Goal: Task Accomplishment & Management: Manage account settings

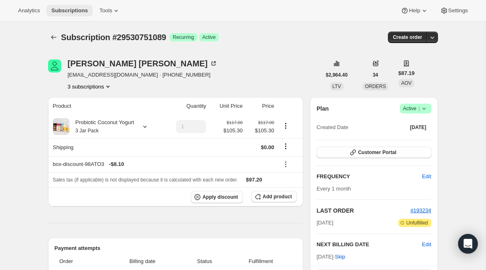
click at [71, 9] on span "Subscriptions" at bounding box center [69, 10] width 37 height 7
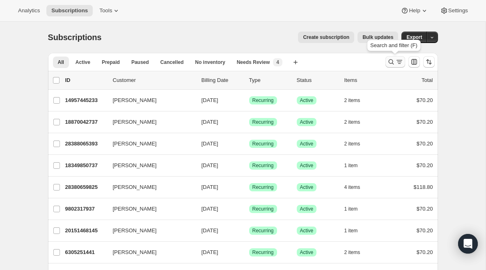
click at [392, 61] on icon "Search and filter results" at bounding box center [391, 62] width 8 height 8
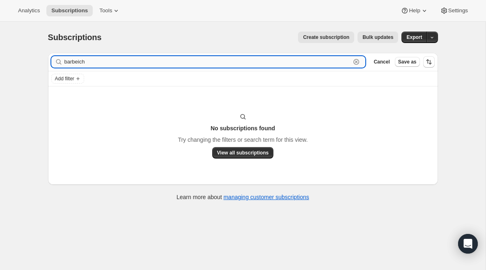
drag, startPoint x: 101, startPoint y: 61, endPoint x: 91, endPoint y: 62, distance: 10.7
click at [101, 61] on input "barbeich" at bounding box center [207, 61] width 287 height 11
click at [79, 61] on input "barbeich" at bounding box center [207, 61] width 287 height 11
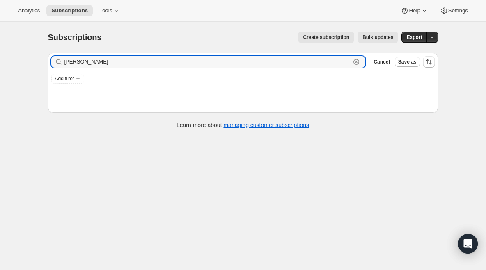
type input "[PERSON_NAME]"
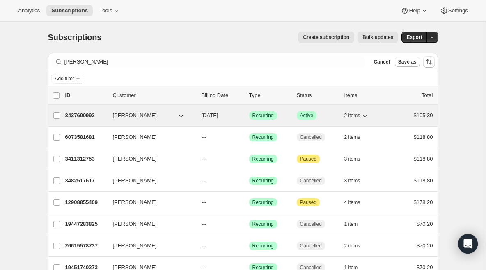
click at [82, 113] on p "3437690993" at bounding box center [85, 116] width 41 height 8
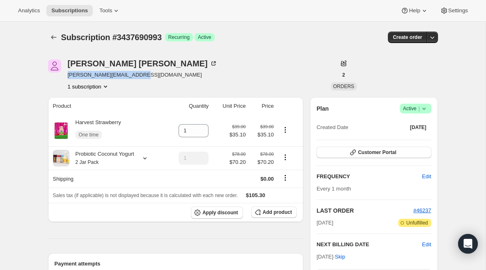
drag, startPoint x: 137, startPoint y: 74, endPoint x: 65, endPoint y: 77, distance: 72.3
click at [65, 77] on div "[PERSON_NAME] [PERSON_NAME][EMAIL_ADDRESS][DOMAIN_NAME] 1 subscription" at bounding box center [184, 75] width 273 height 31
copy span "[PERSON_NAME][EMAIL_ADDRESS][DOMAIN_NAME]"
click at [122, 62] on div "[PERSON_NAME]" at bounding box center [143, 64] width 150 height 8
